Goal: Transaction & Acquisition: Purchase product/service

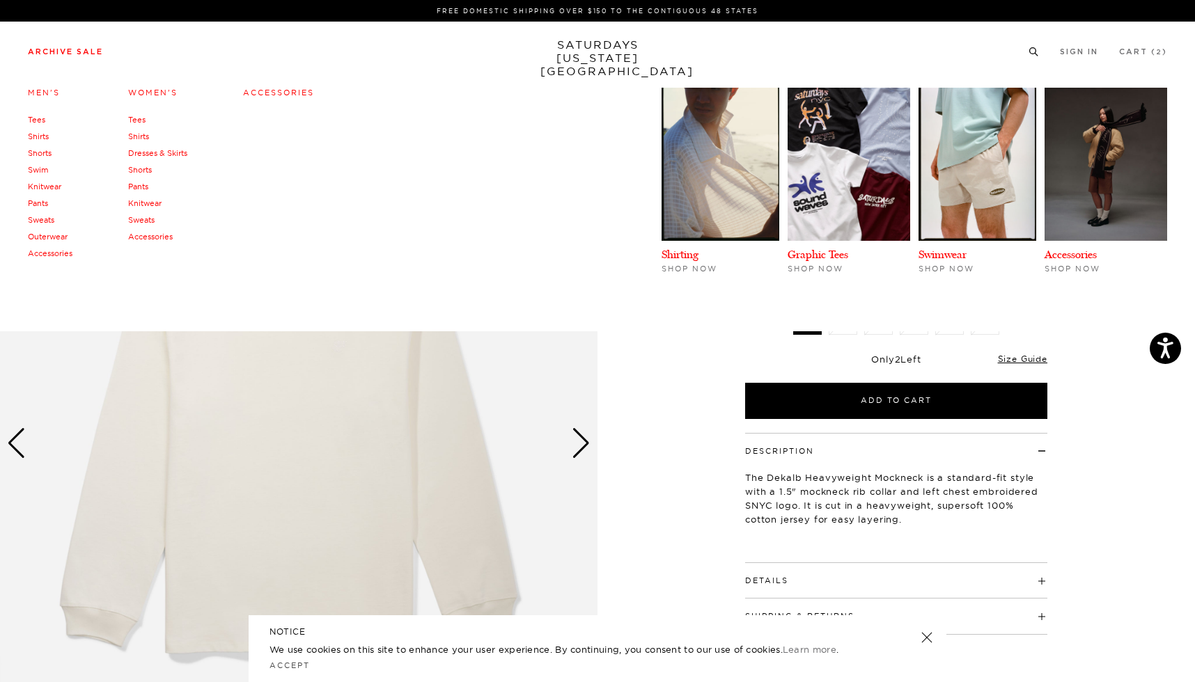
click at [36, 118] on link "Tees" at bounding box center [36, 120] width 17 height 10
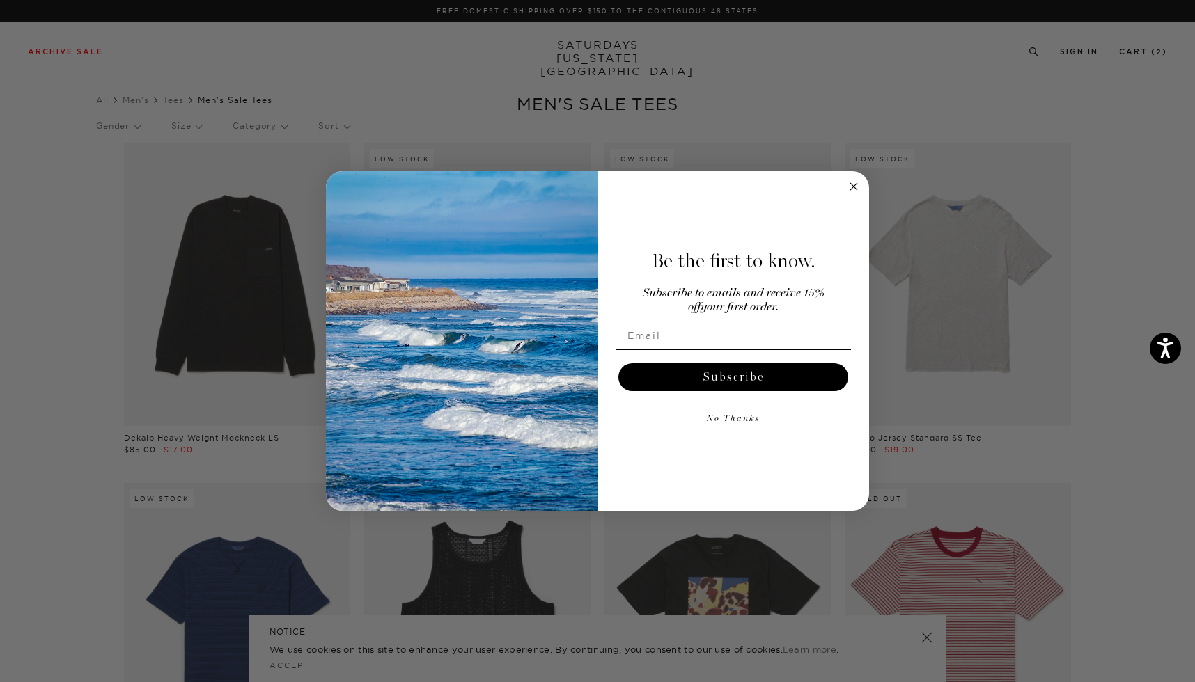
click at [856, 182] on circle "Close dialog" at bounding box center [854, 187] width 16 height 16
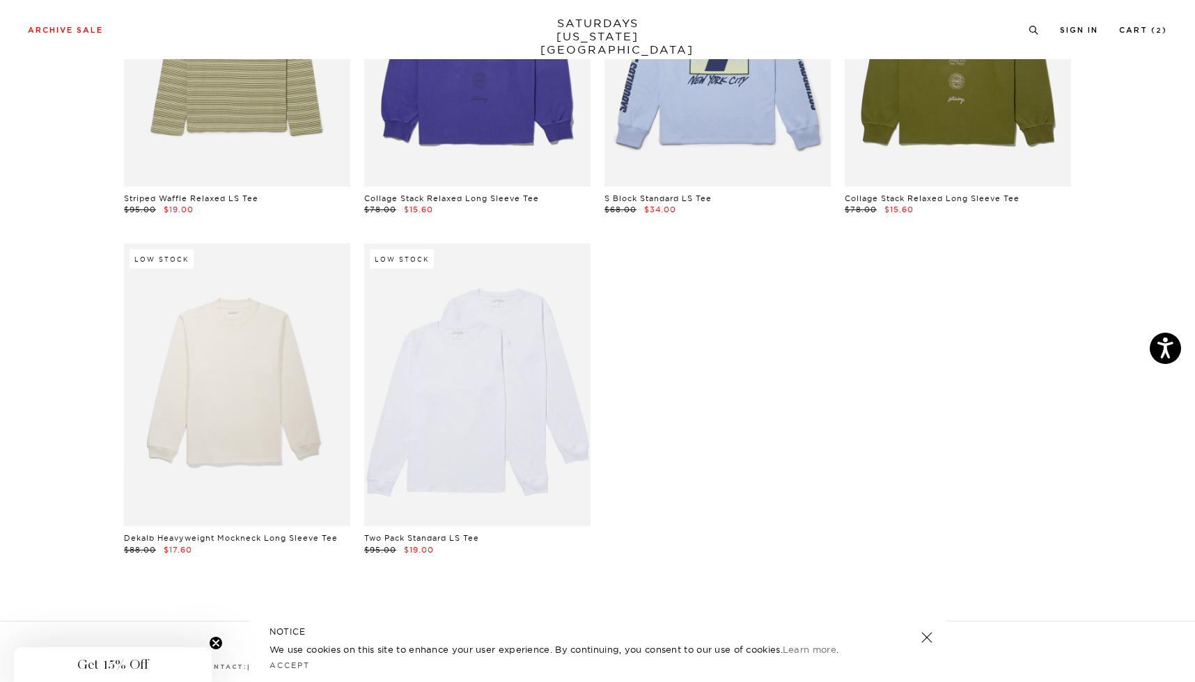
scroll to position [2281, 0]
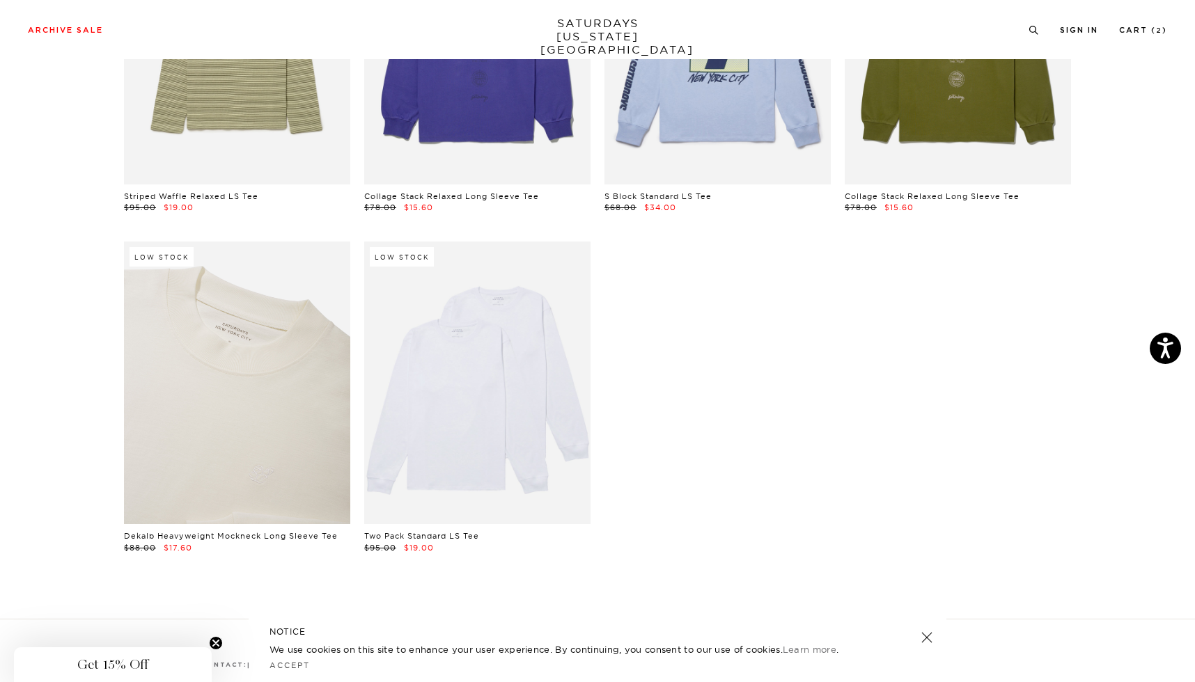
click at [213, 386] on link at bounding box center [237, 383] width 226 height 283
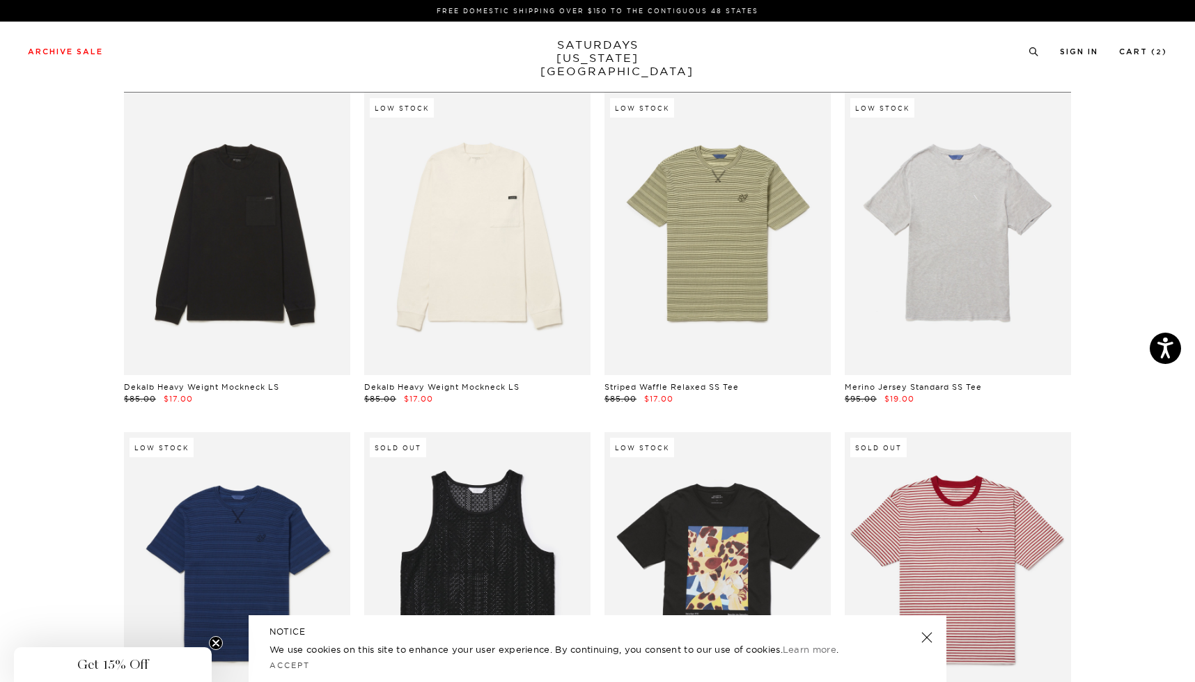
scroll to position [0, 1]
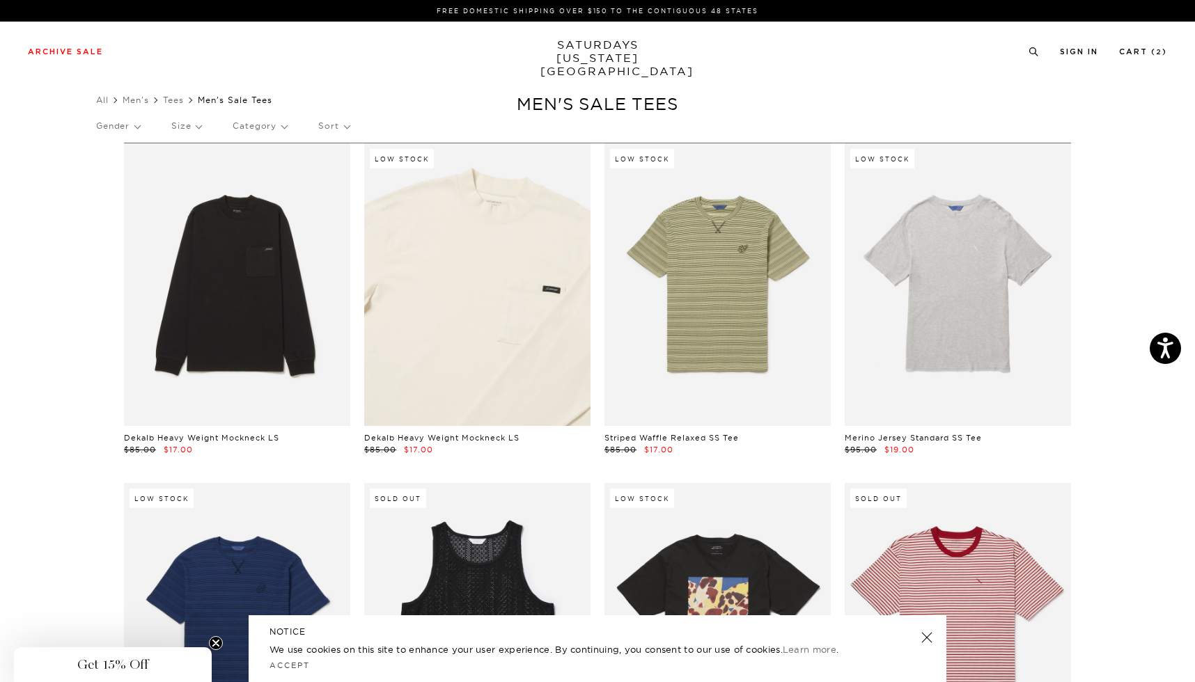
click at [486, 305] on link at bounding box center [477, 284] width 226 height 283
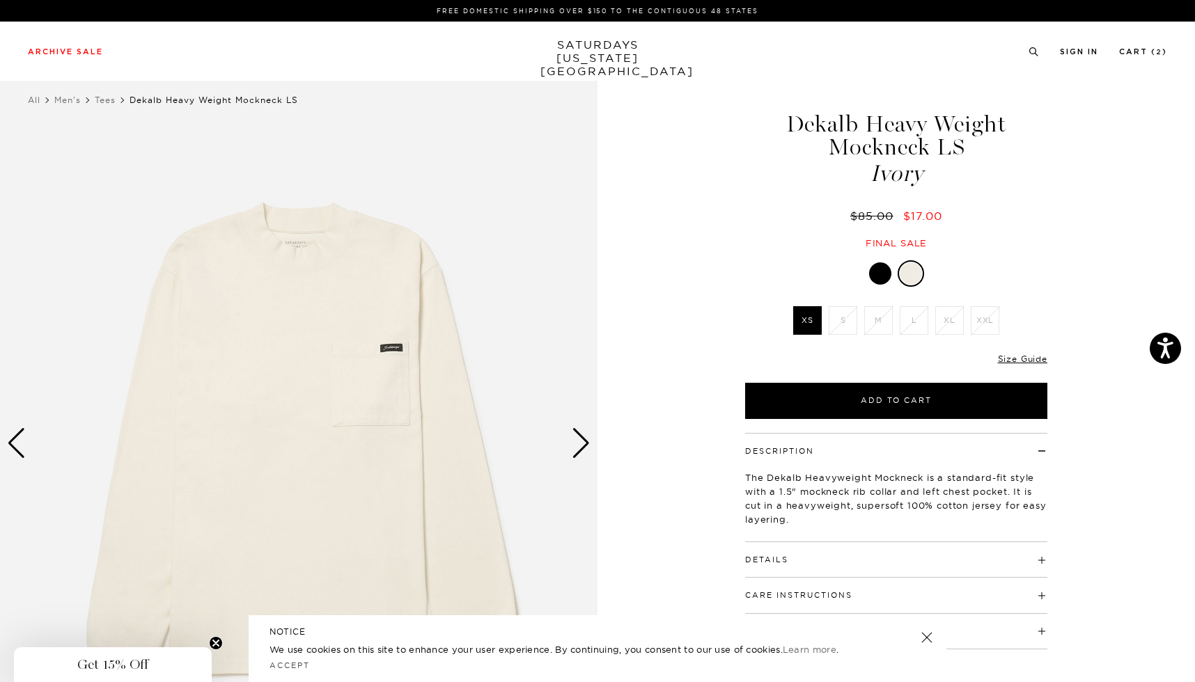
click at [584, 441] on div "Next slide" at bounding box center [581, 443] width 19 height 31
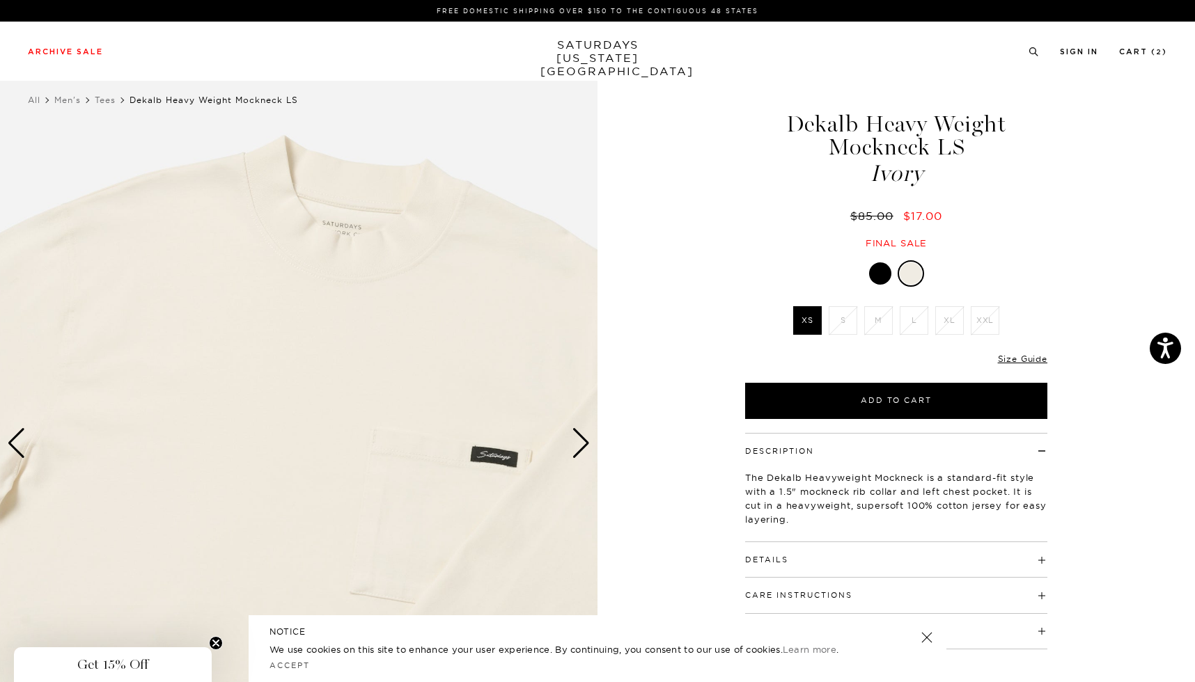
click at [884, 278] on div at bounding box center [880, 273] width 22 height 22
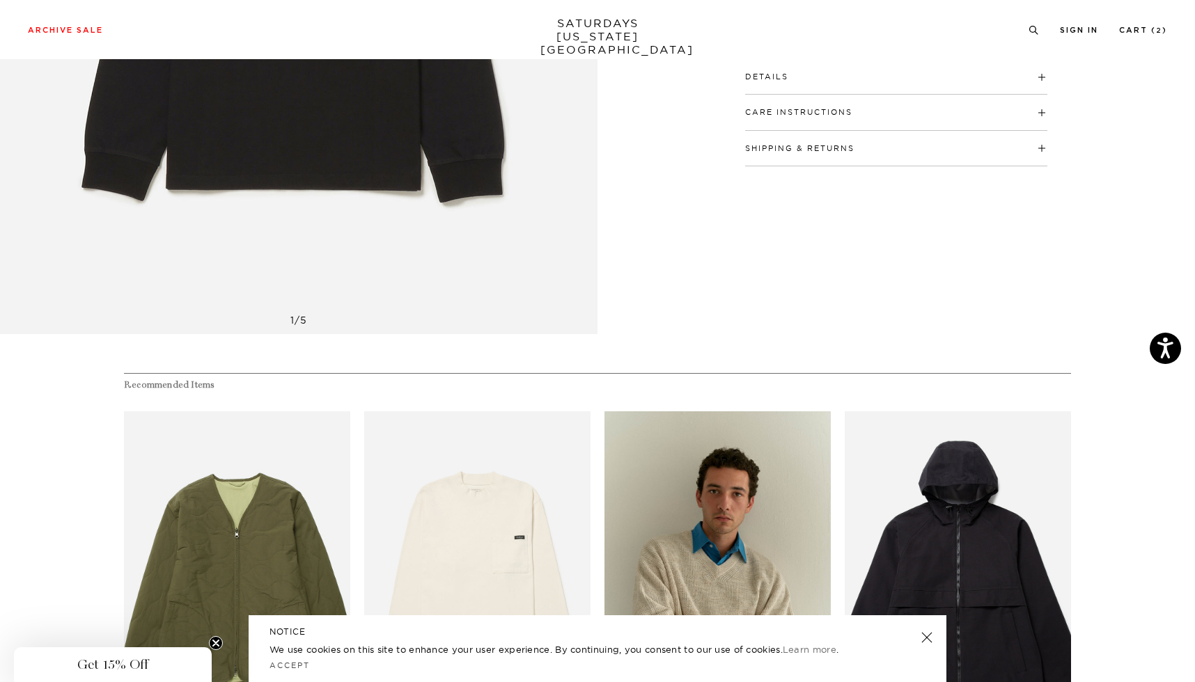
scroll to position [852, 0]
